Goal: Find specific page/section

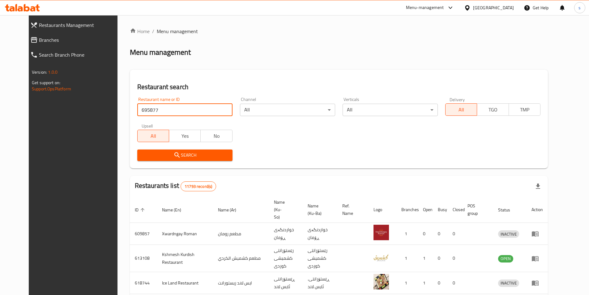
type input "695877"
click button "Search" at bounding box center [184, 154] width 95 height 11
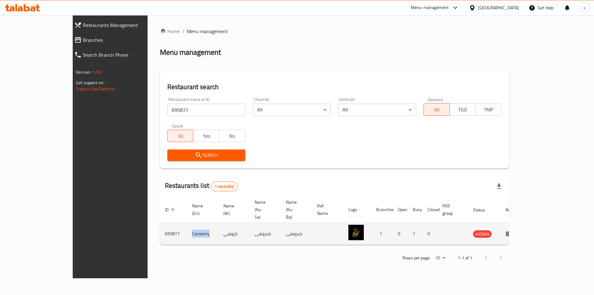
drag, startPoint x: 161, startPoint y: 218, endPoint x: 140, endPoint y: 219, distance: 21.7
click at [187, 223] on td "Carooshy" at bounding box center [202, 234] width 31 height 22
copy td "Carooshy"
click at [513, 230] on icon "enhanced table" at bounding box center [508, 233] width 7 height 7
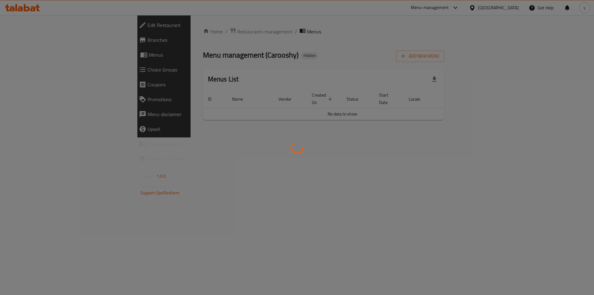
click at [41, 40] on div at bounding box center [297, 147] width 594 height 295
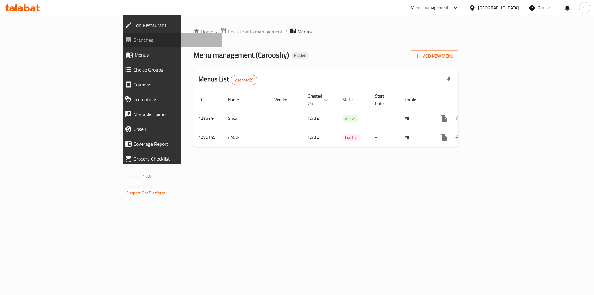
click at [133, 40] on span "Branches" at bounding box center [175, 39] width 84 height 7
